Goal: Navigation & Orientation: Find specific page/section

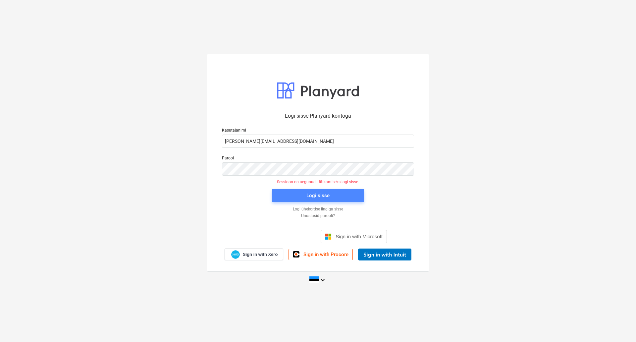
click at [286, 195] on span "Logi sisse" at bounding box center [318, 195] width 76 height 9
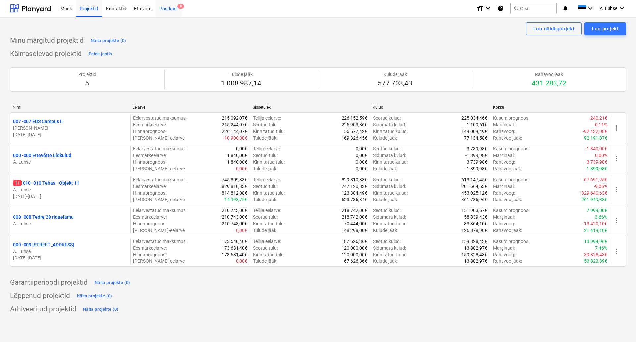
click at [166, 8] on div "Postkast 8" at bounding box center [168, 8] width 26 height 17
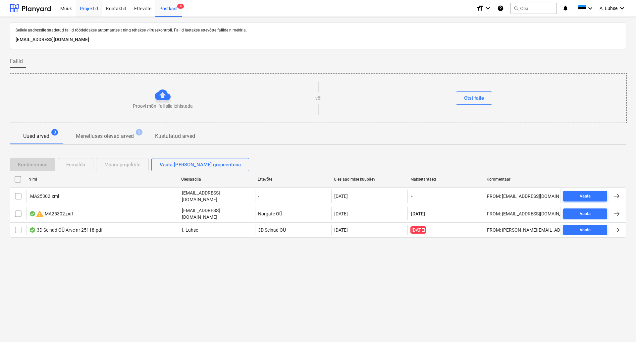
click at [88, 10] on div "Projektid" at bounding box center [89, 8] width 26 height 17
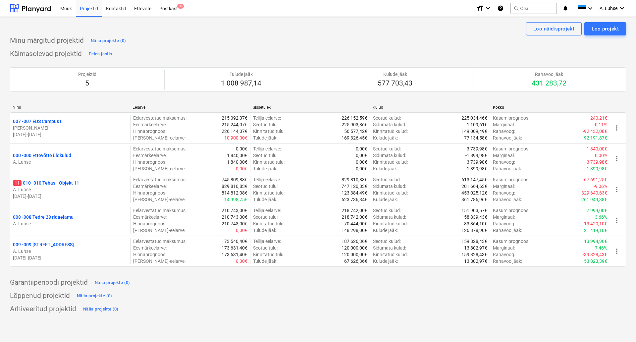
click at [203, 52] on div "Käimasolevad projektid Peida jaotis Projektid 5 Tulude jääk 1 008 987,14 Kulude…" at bounding box center [318, 162] width 616 height 226
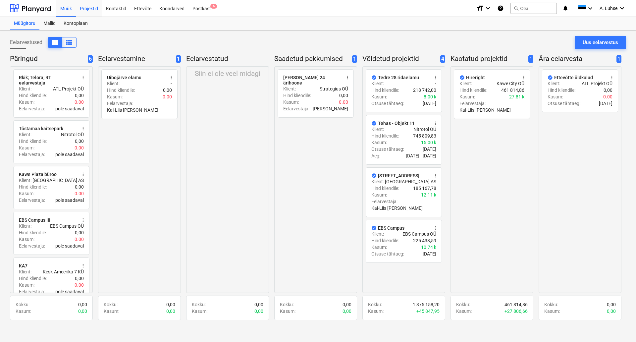
click at [86, 13] on div "Projektid" at bounding box center [89, 8] width 26 height 17
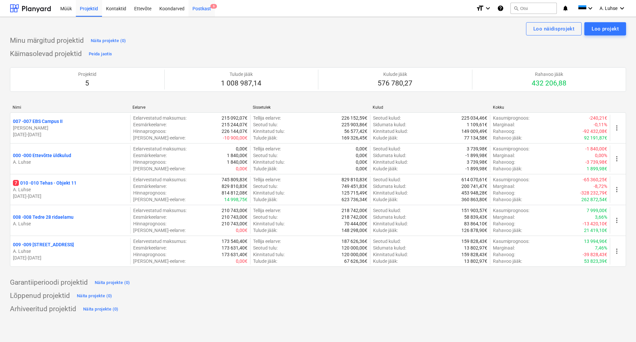
click at [196, 11] on div "Postkast 6" at bounding box center [201, 8] width 26 height 17
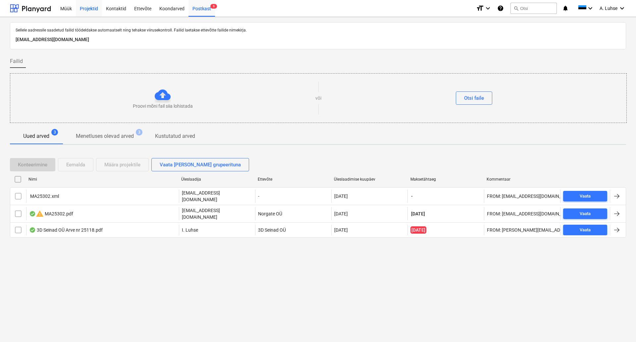
click at [86, 11] on div "Projektid" at bounding box center [89, 8] width 26 height 17
